Goal: Task Accomplishment & Management: Use online tool/utility

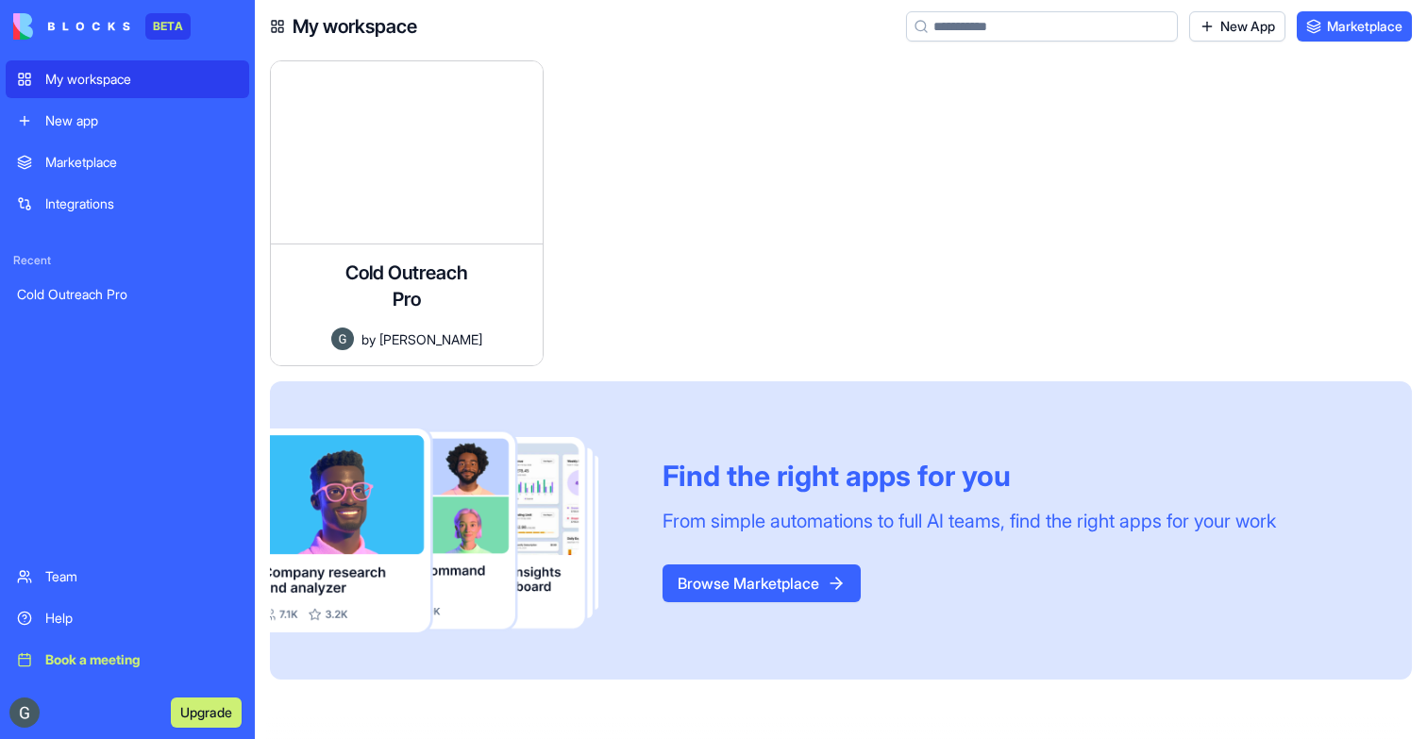
click at [102, 285] on div "Cold Outreach Pro" at bounding box center [127, 294] width 221 height 19
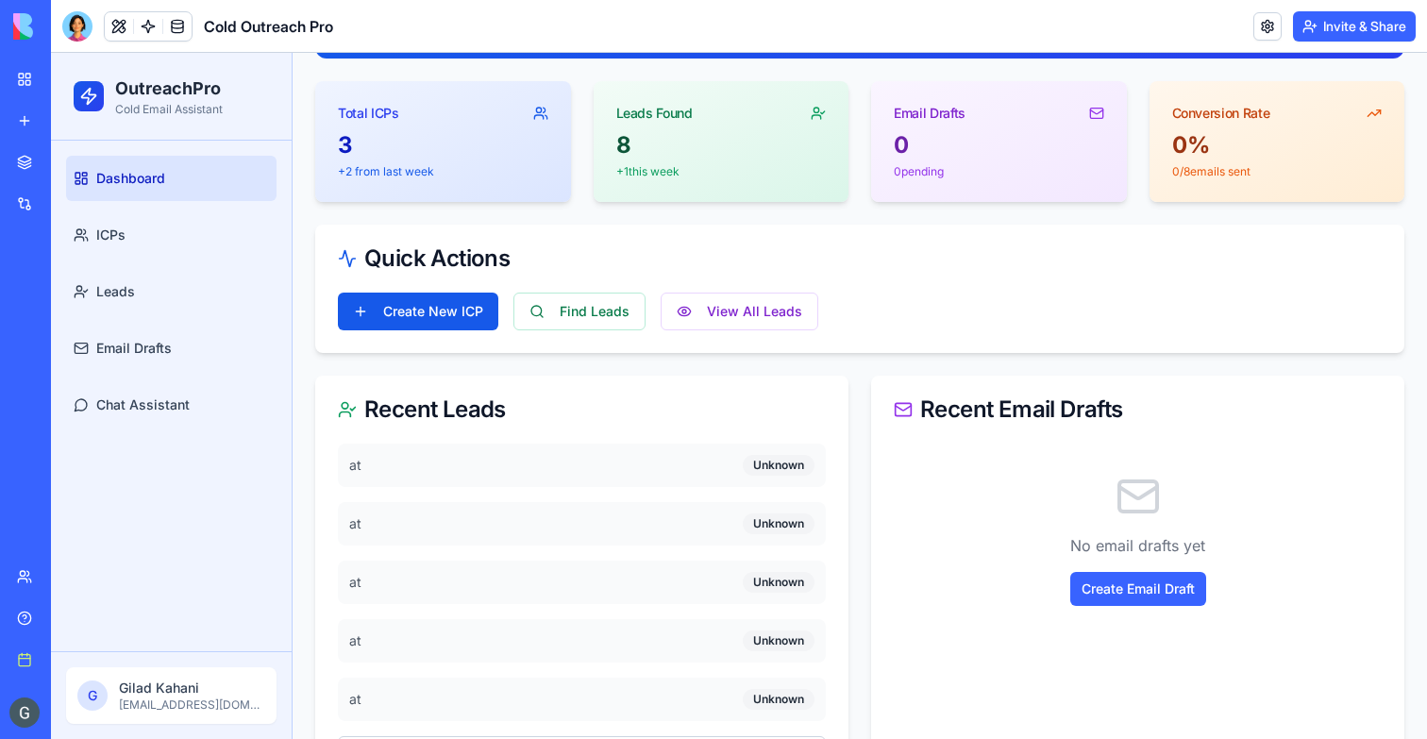
scroll to position [142, 0]
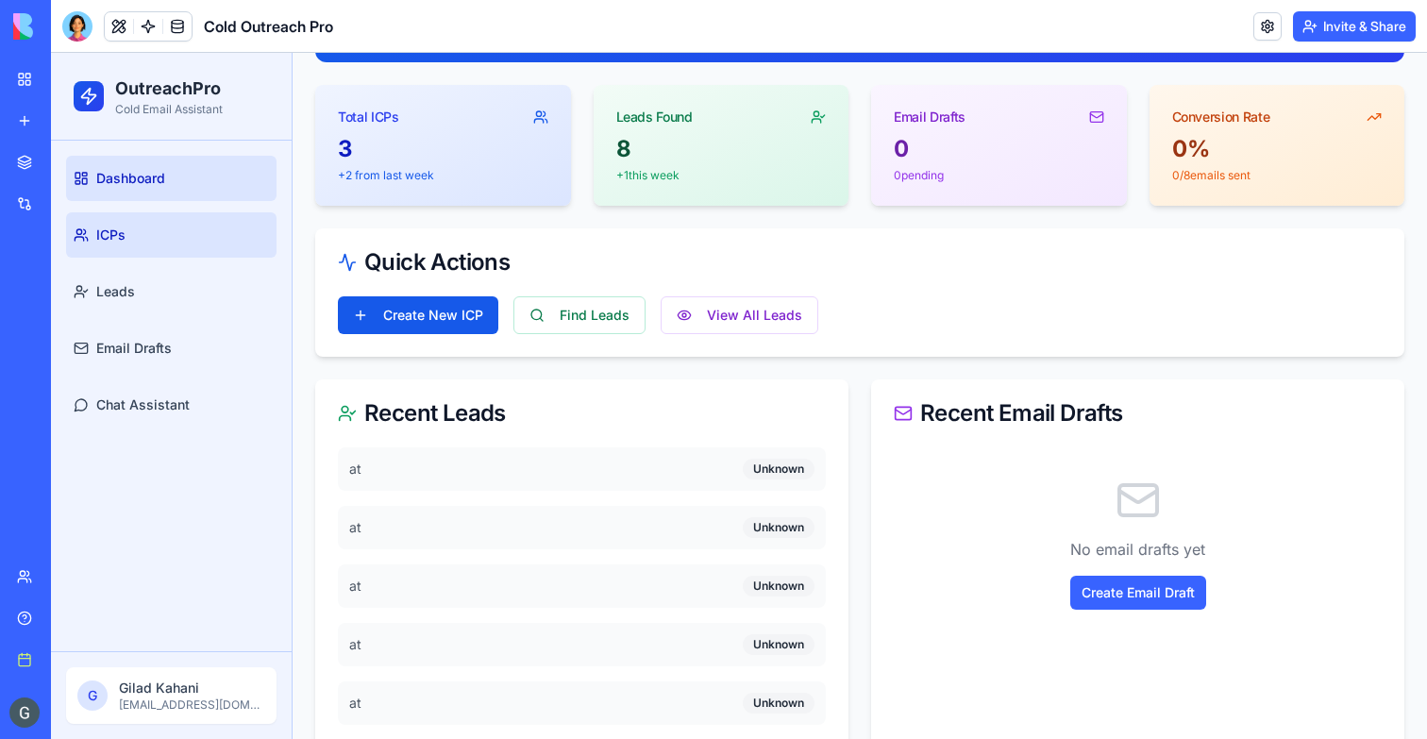
click at [198, 231] on link "ICPs" at bounding box center [171, 234] width 210 height 45
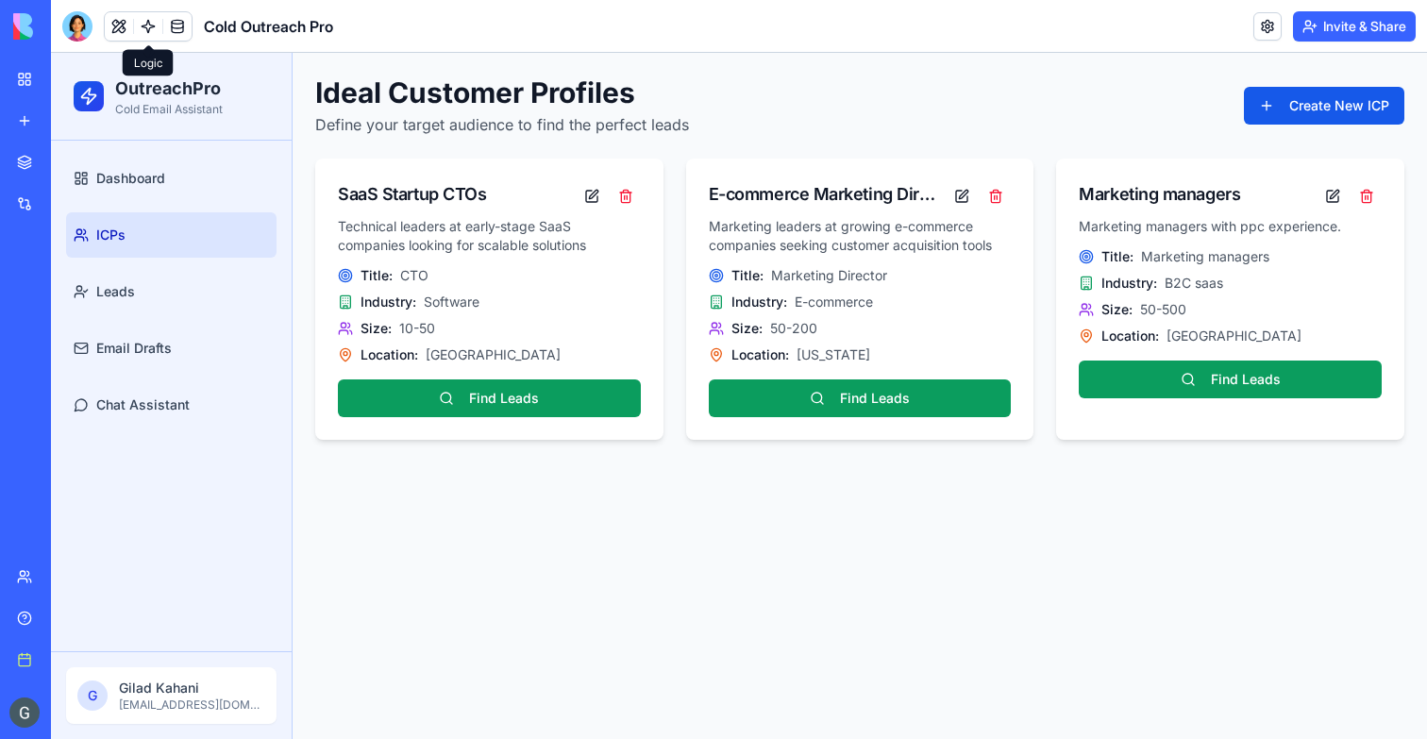
click at [152, 34] on link at bounding box center [148, 26] width 28 height 28
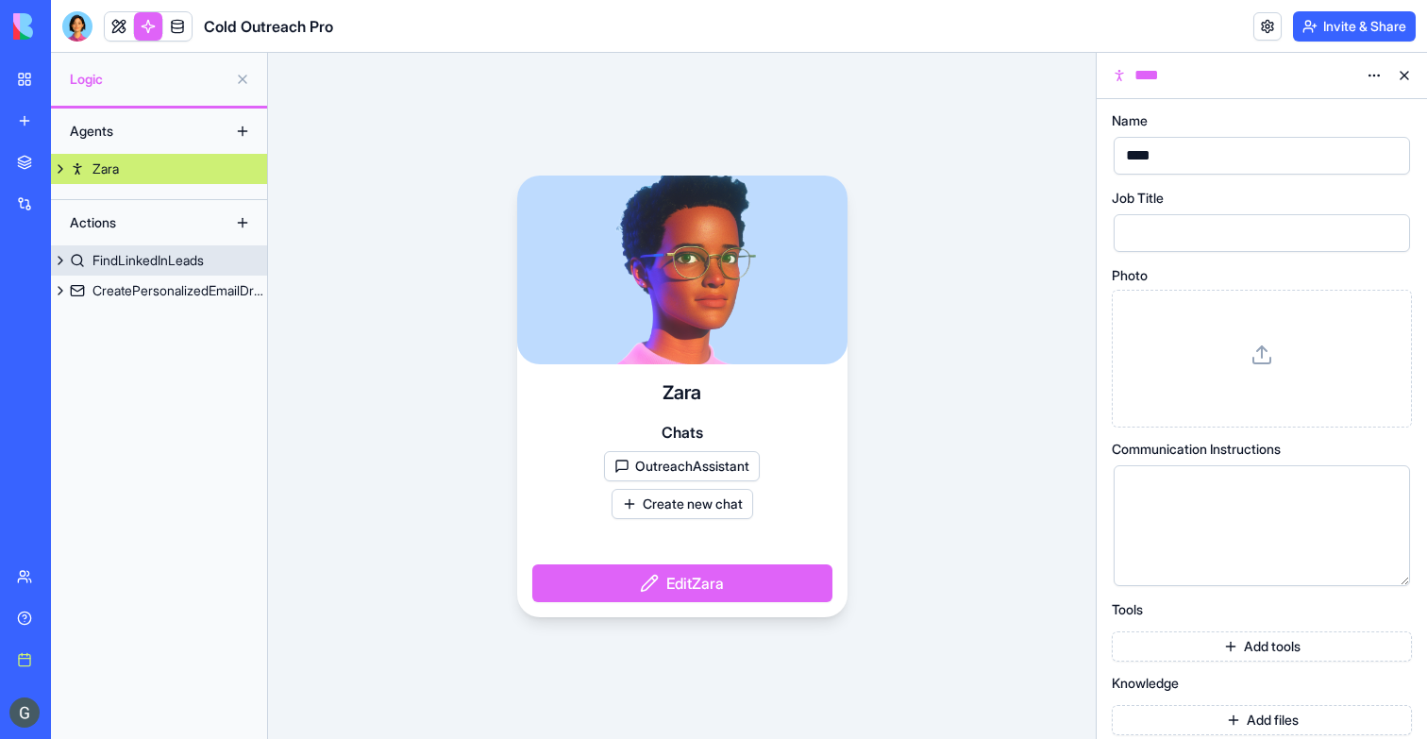
click at [156, 263] on div "FindLinkedInLeads" at bounding box center [147, 260] width 111 height 19
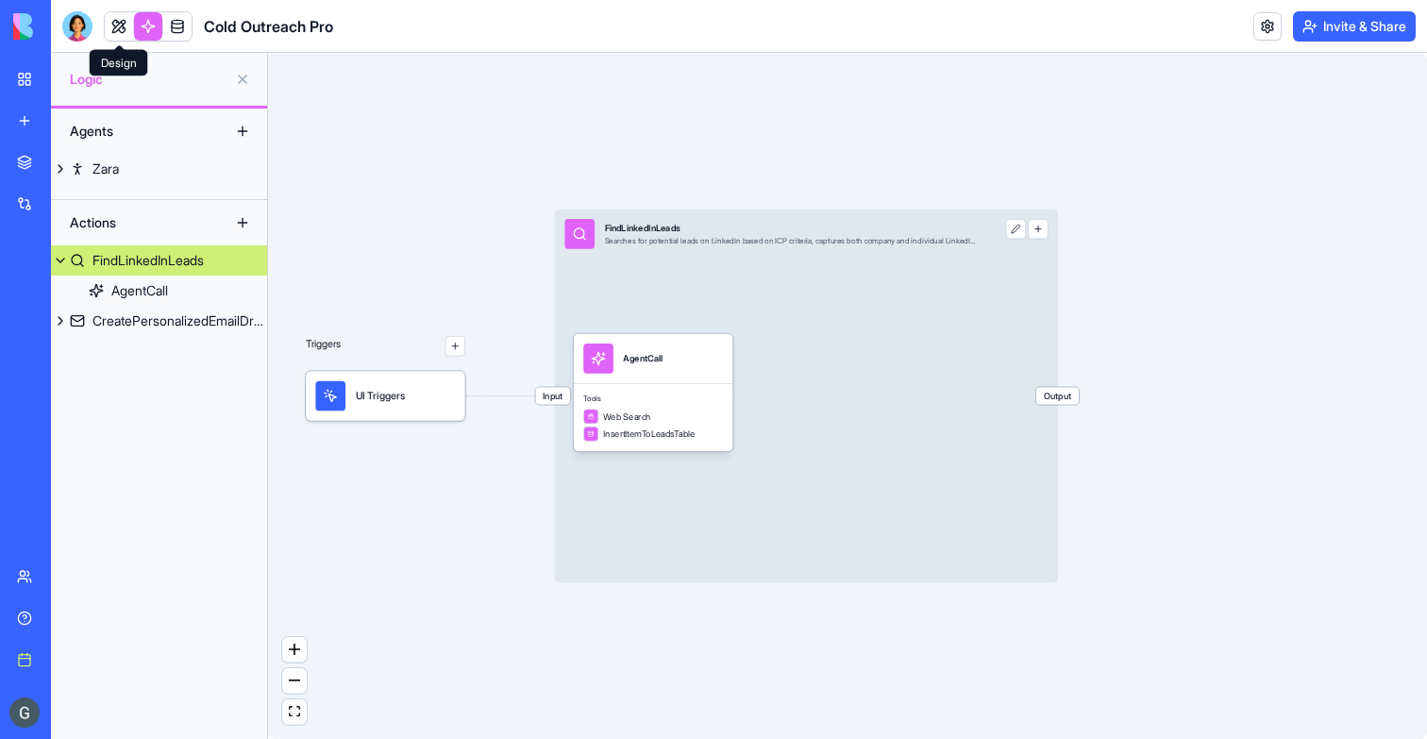
click at [122, 21] on link at bounding box center [119, 26] width 28 height 28
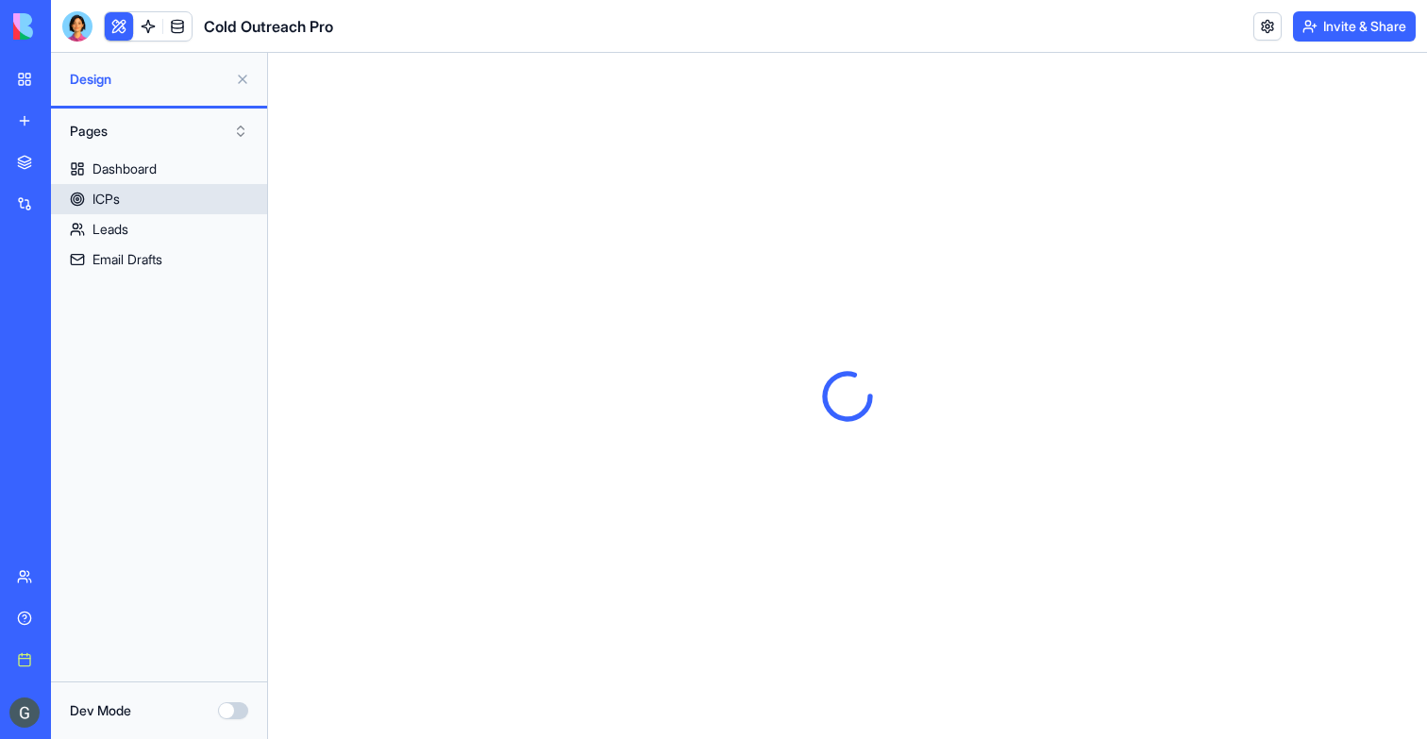
click at [100, 194] on div "ICPs" at bounding box center [105, 199] width 27 height 19
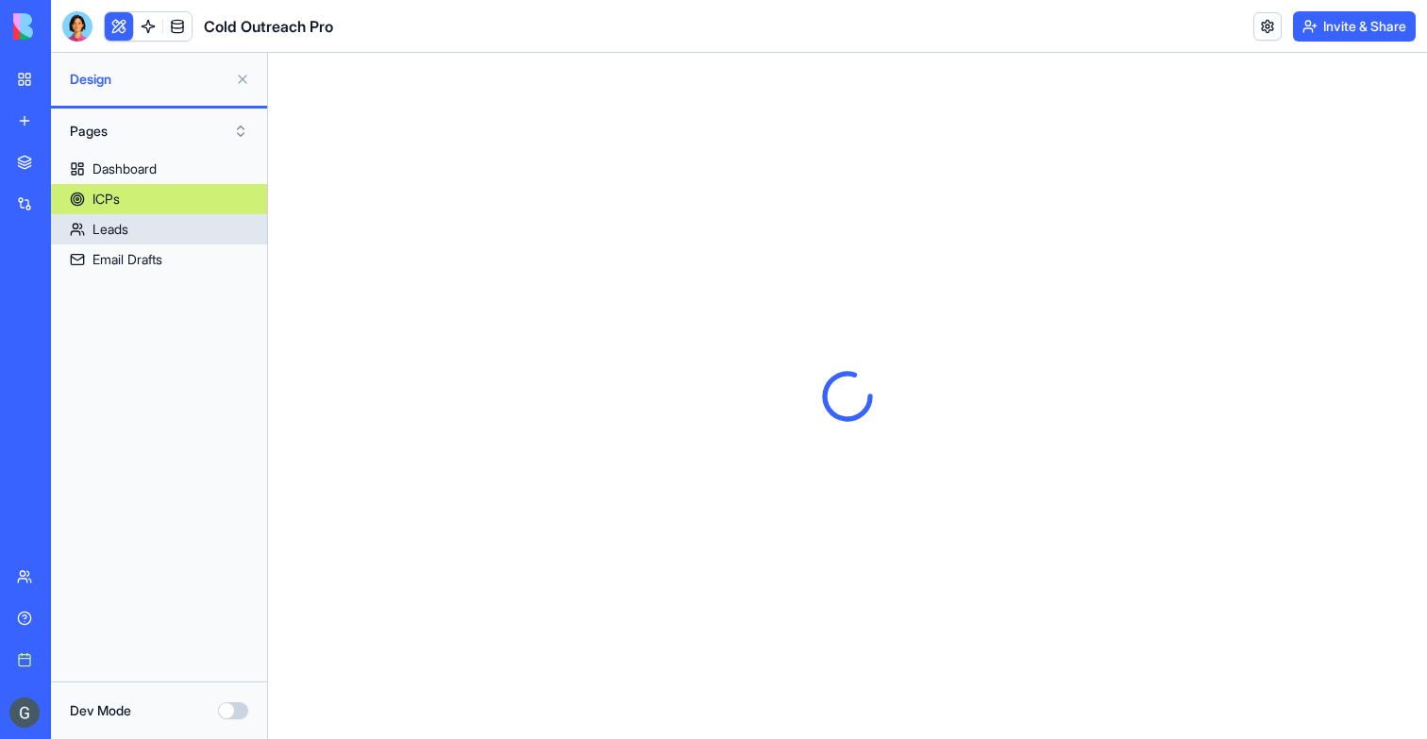
click at [104, 228] on div "Leads" at bounding box center [110, 229] width 36 height 19
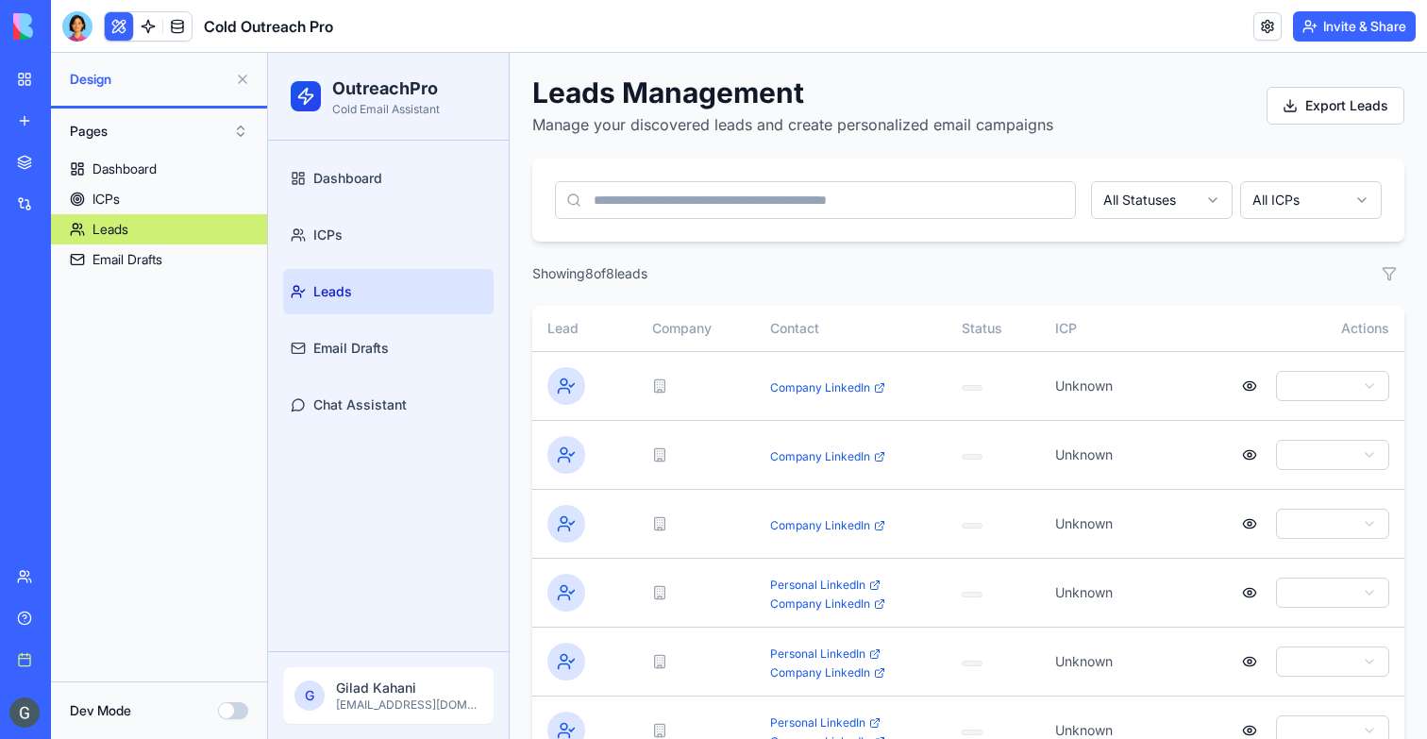
click at [242, 84] on button at bounding box center [242, 79] width 30 height 30
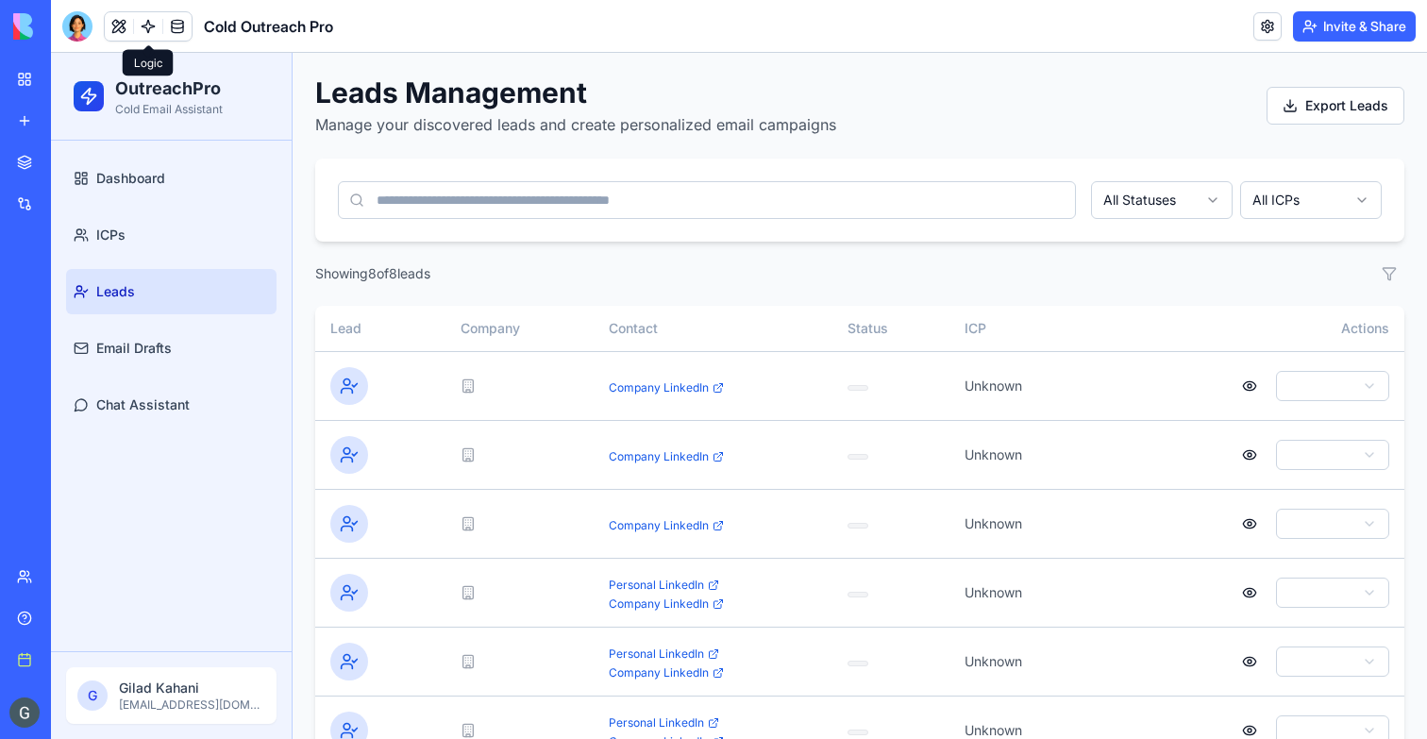
click at [146, 20] on link at bounding box center [148, 26] width 28 height 28
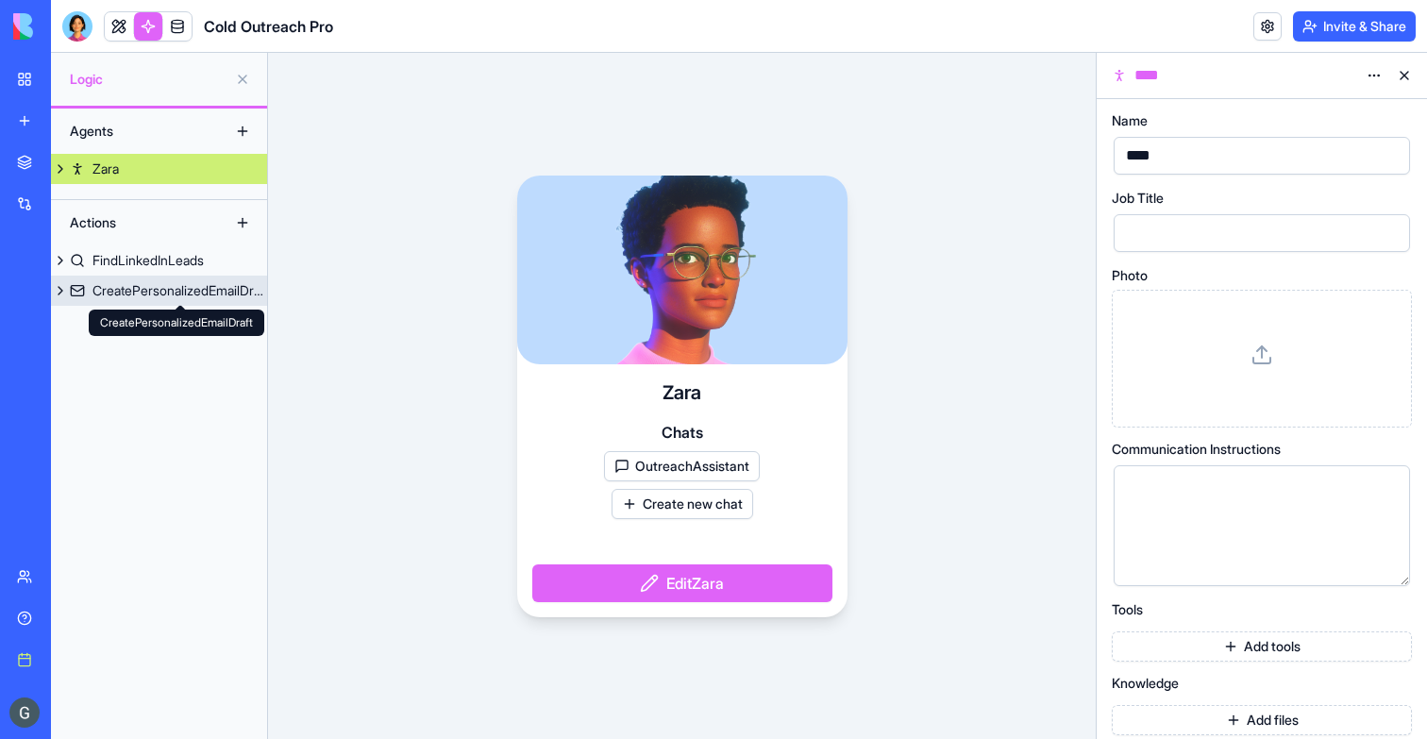
click at [147, 304] on link "CreatePersonalizedEmailDraft" at bounding box center [159, 291] width 216 height 30
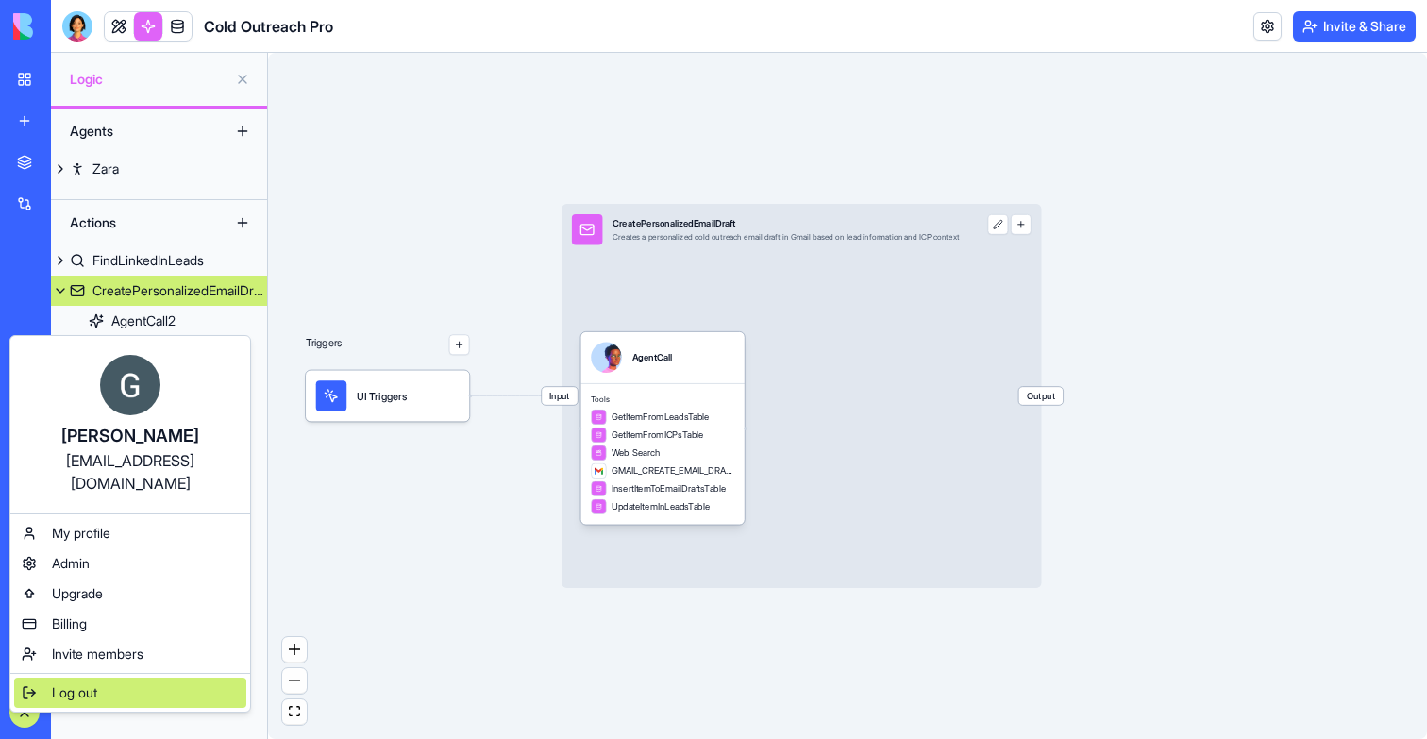
click at [64, 683] on span "Log out" at bounding box center [74, 692] width 45 height 19
